Goal: Use online tool/utility: Utilize a website feature to perform a specific function

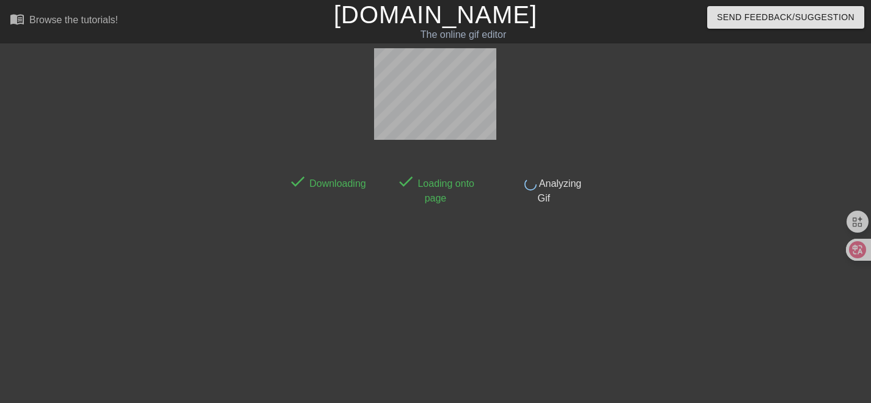
scroll to position [30, 0]
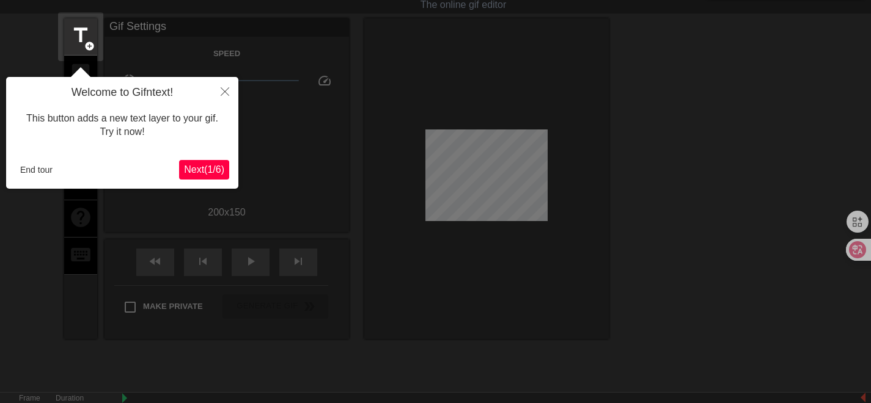
click at [87, 156] on div "Welcome to Gifntext! This button adds a new text layer to your gif. Try it now!…" at bounding box center [122, 133] width 232 height 112
click at [40, 169] on button "End tour" at bounding box center [36, 170] width 42 height 18
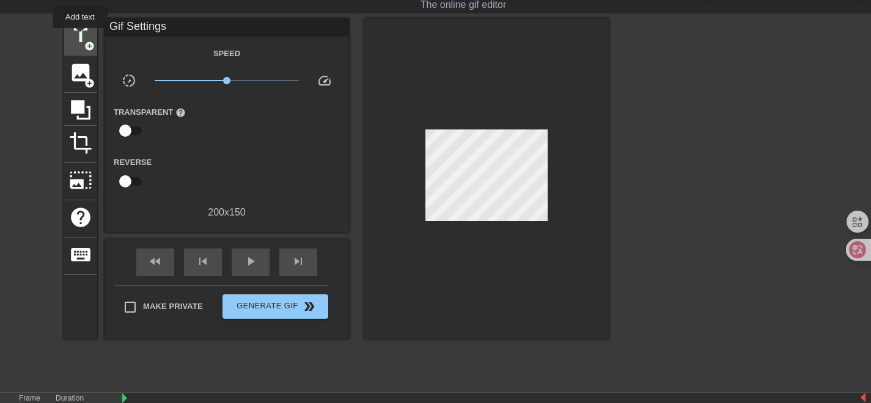
click at [80, 37] on span "title" at bounding box center [80, 35] width 23 height 23
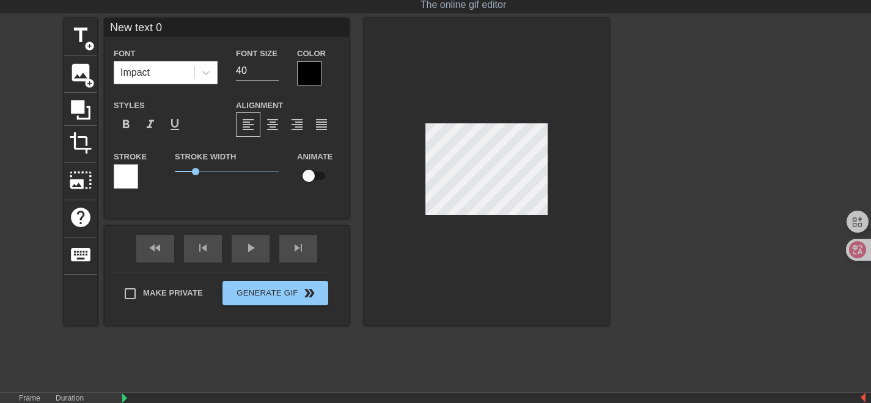
drag, startPoint x: 181, startPoint y: 25, endPoint x: 98, endPoint y: 32, distance: 83.4
click at [98, 32] on div "title add_circle image add_circle crop photo_size_select_large help keyboard Ne…" at bounding box center [336, 171] width 544 height 307
type input "搞快点搞快点"
click at [238, 68] on input "40" at bounding box center [257, 71] width 43 height 20
type input "20"
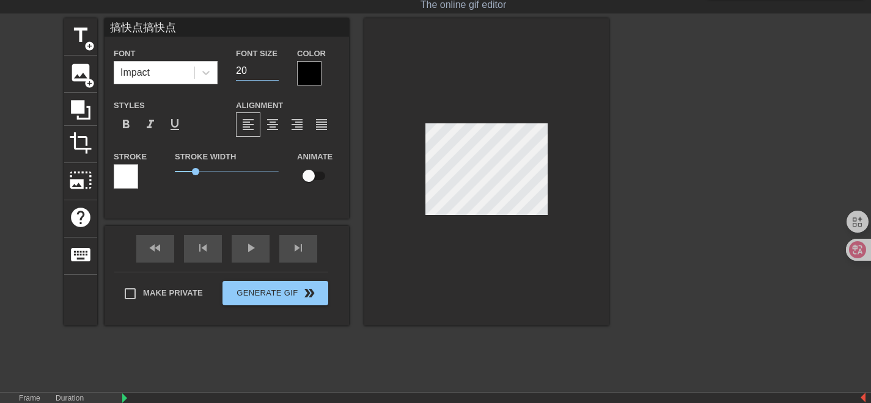
click at [333, 93] on div "Font Impact Font Size 20 Color Styles format_bold format_italic format_underlin…" at bounding box center [227, 123] width 226 height 154
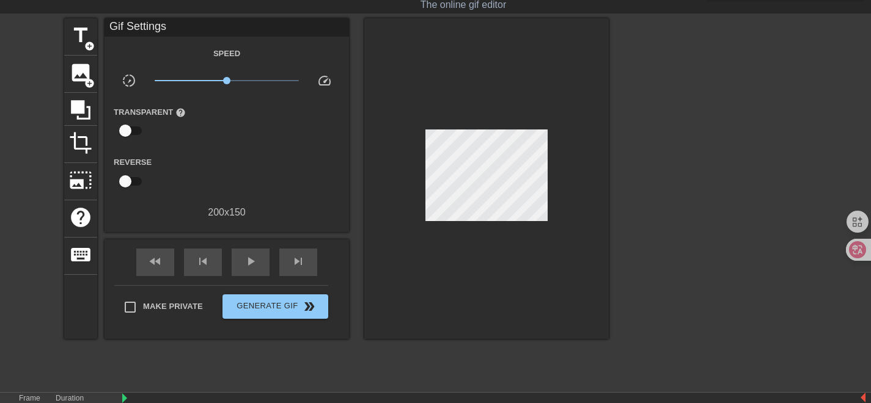
click at [567, 225] on div at bounding box center [486, 178] width 244 height 321
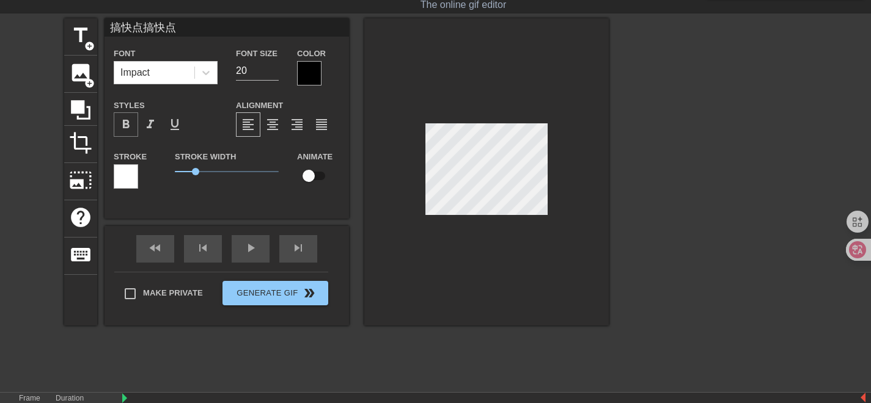
click at [126, 125] on span "format_bold" at bounding box center [126, 124] width 15 height 15
drag, startPoint x: 197, startPoint y: 170, endPoint x: 168, endPoint y: 174, distance: 29.0
click at [168, 174] on div "Stroke Width 0" at bounding box center [227, 174] width 122 height 51
click at [307, 70] on div at bounding box center [309, 73] width 24 height 24
click at [305, 66] on div at bounding box center [309, 73] width 24 height 24
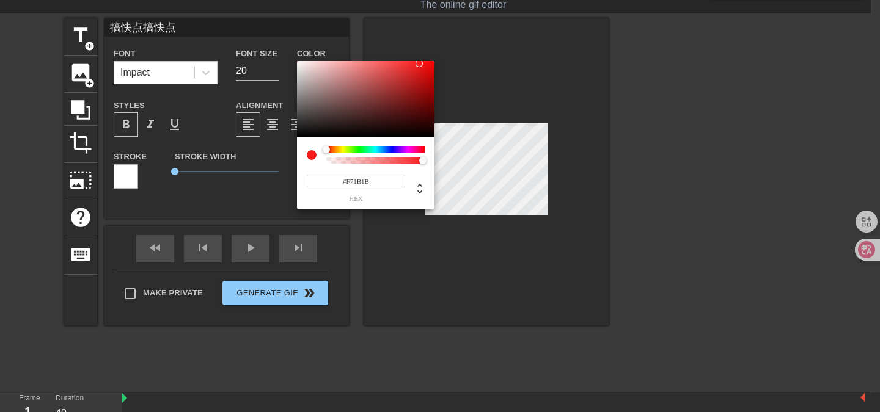
click at [298, 64] on div at bounding box center [365, 99] width 137 height 76
click at [298, 62] on div at bounding box center [365, 99] width 137 height 76
type input "#F5EFEF"
click at [300, 64] on div at bounding box center [365, 99] width 137 height 76
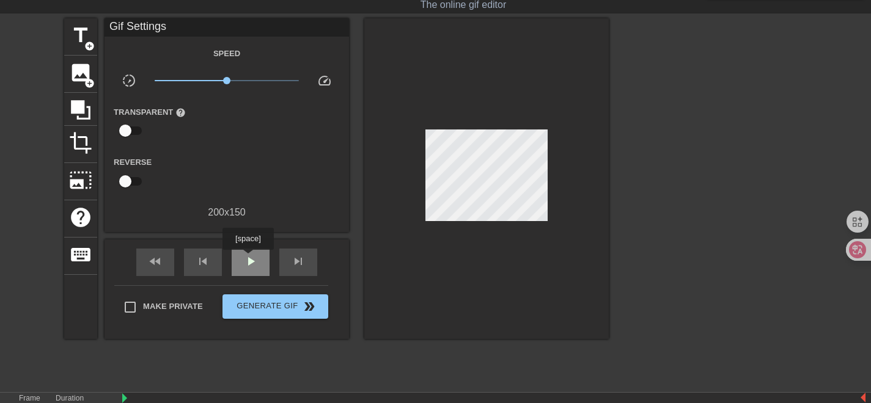
click at [252, 261] on span "play_arrow" at bounding box center [250, 261] width 15 height 15
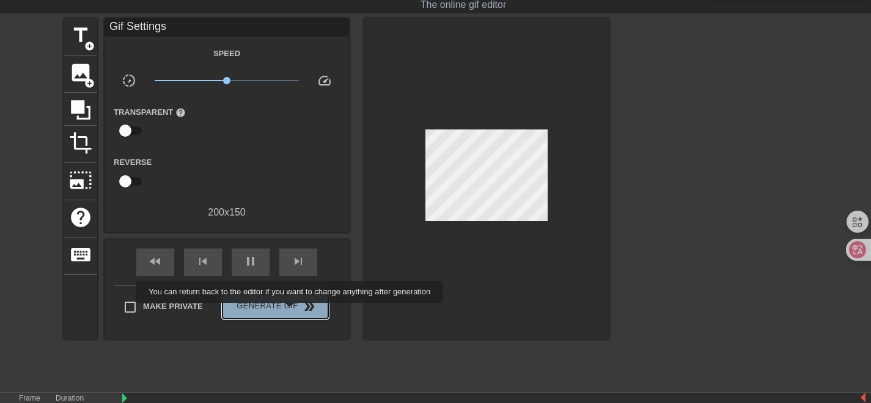
click at [291, 312] on span "Generate Gif double_arrow" at bounding box center [275, 306] width 96 height 15
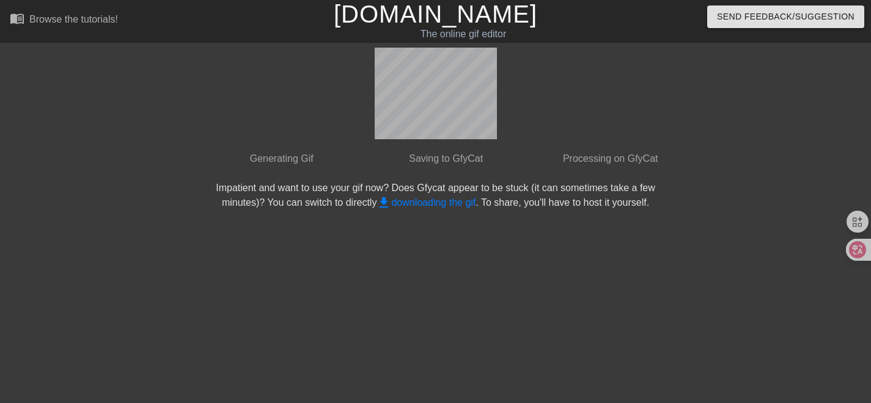
scroll to position [0, 0]
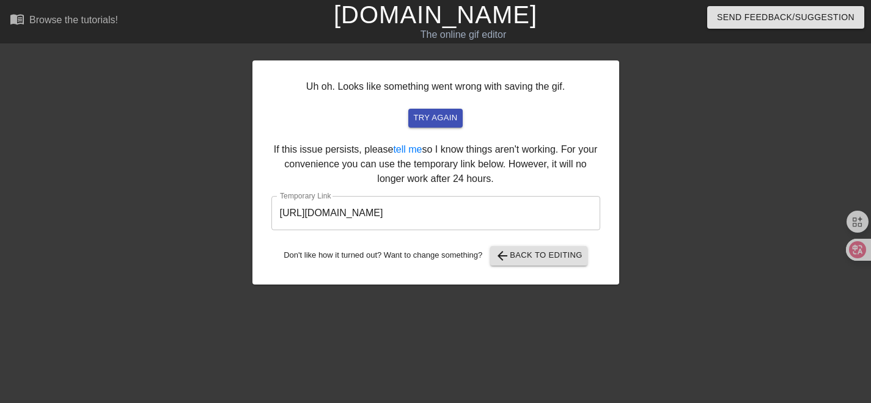
click at [511, 215] on input "[URL][DOMAIN_NAME]" at bounding box center [435, 213] width 329 height 34
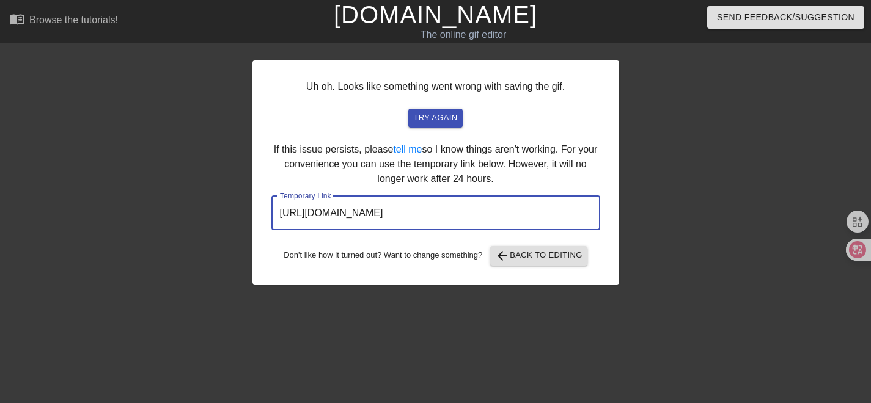
click at [511, 215] on input "[URL][DOMAIN_NAME]" at bounding box center [435, 213] width 329 height 34
